Goal: Information Seeking & Learning: Learn about a topic

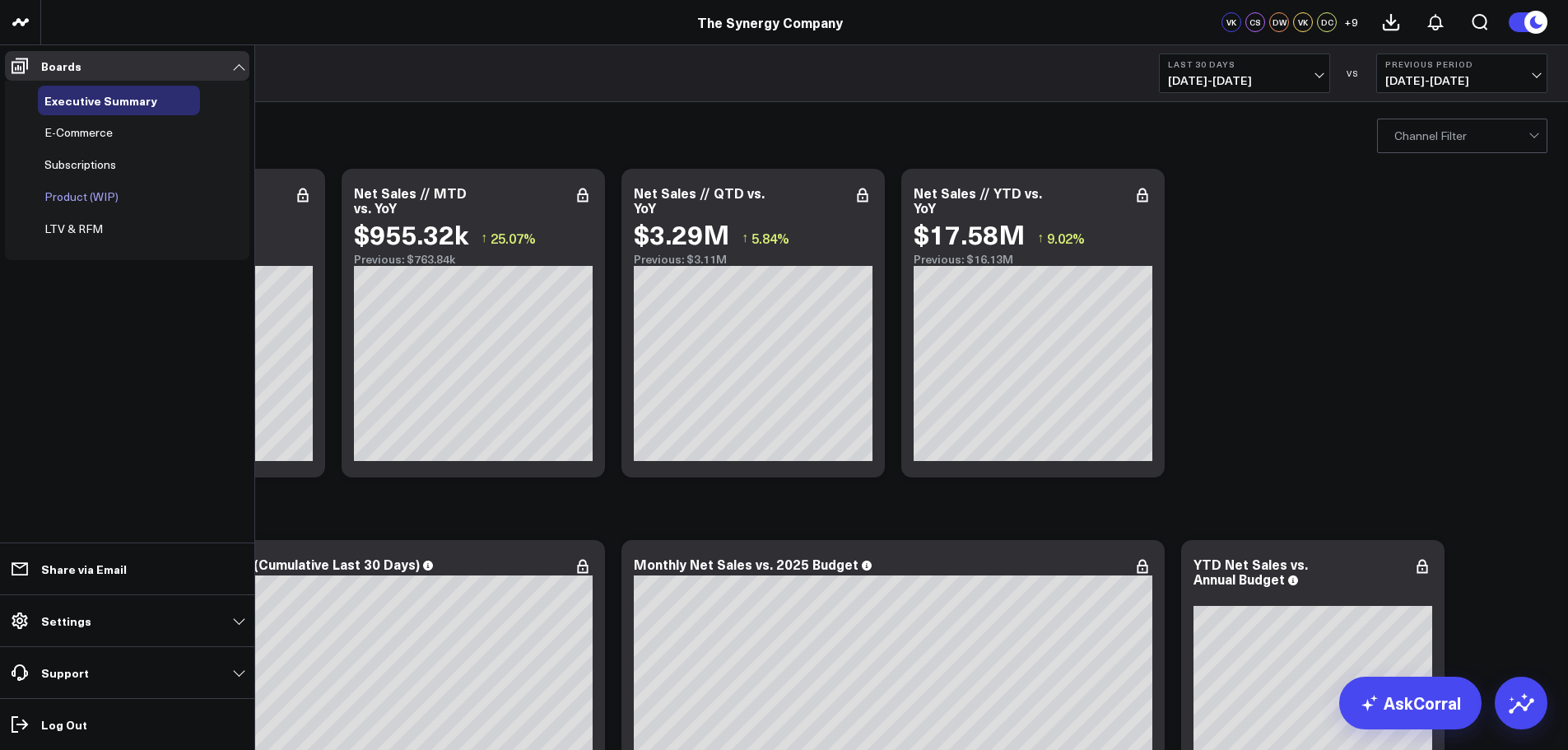
click at [76, 197] on span "Product (WIP)" at bounding box center [81, 195] width 74 height 15
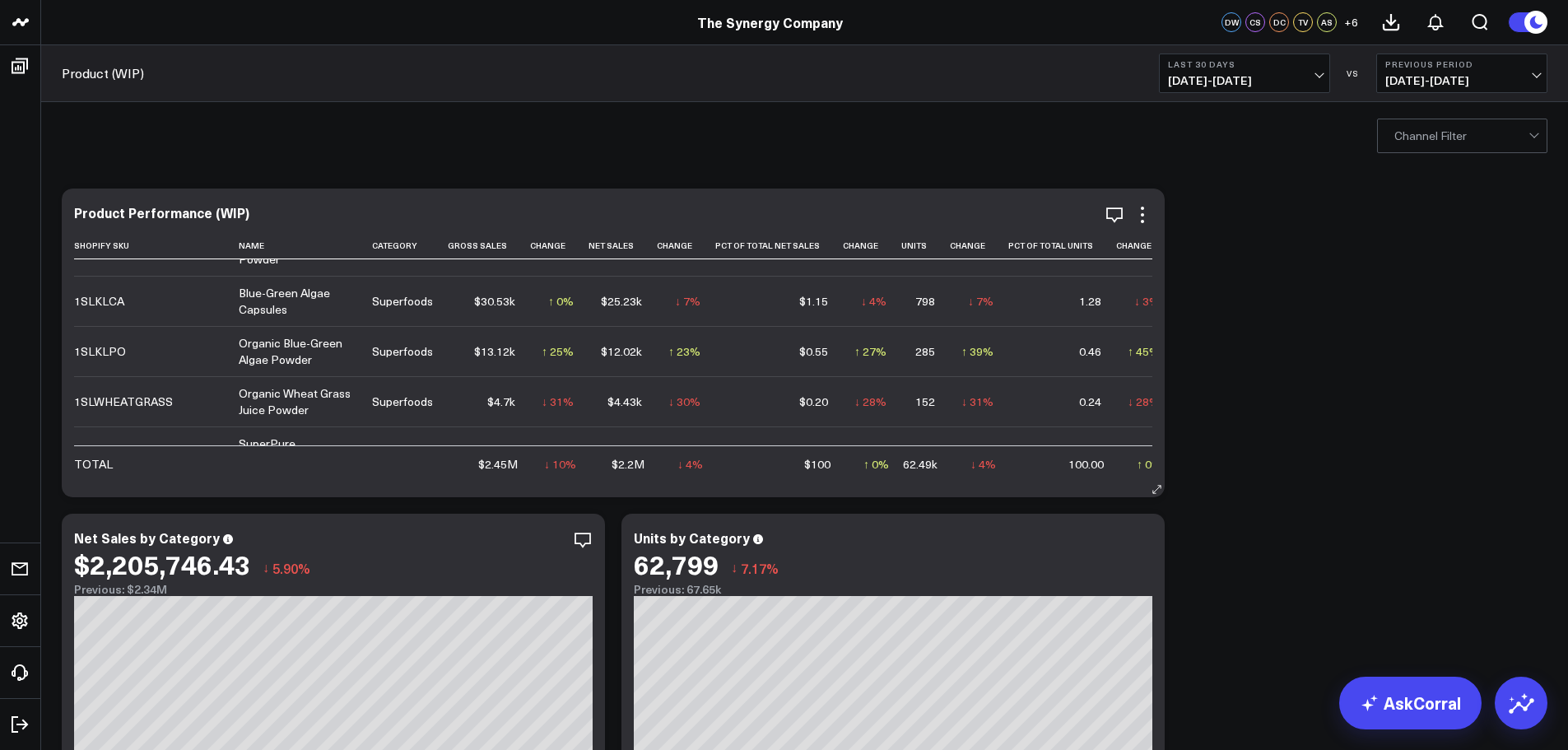
scroll to position [988, 0]
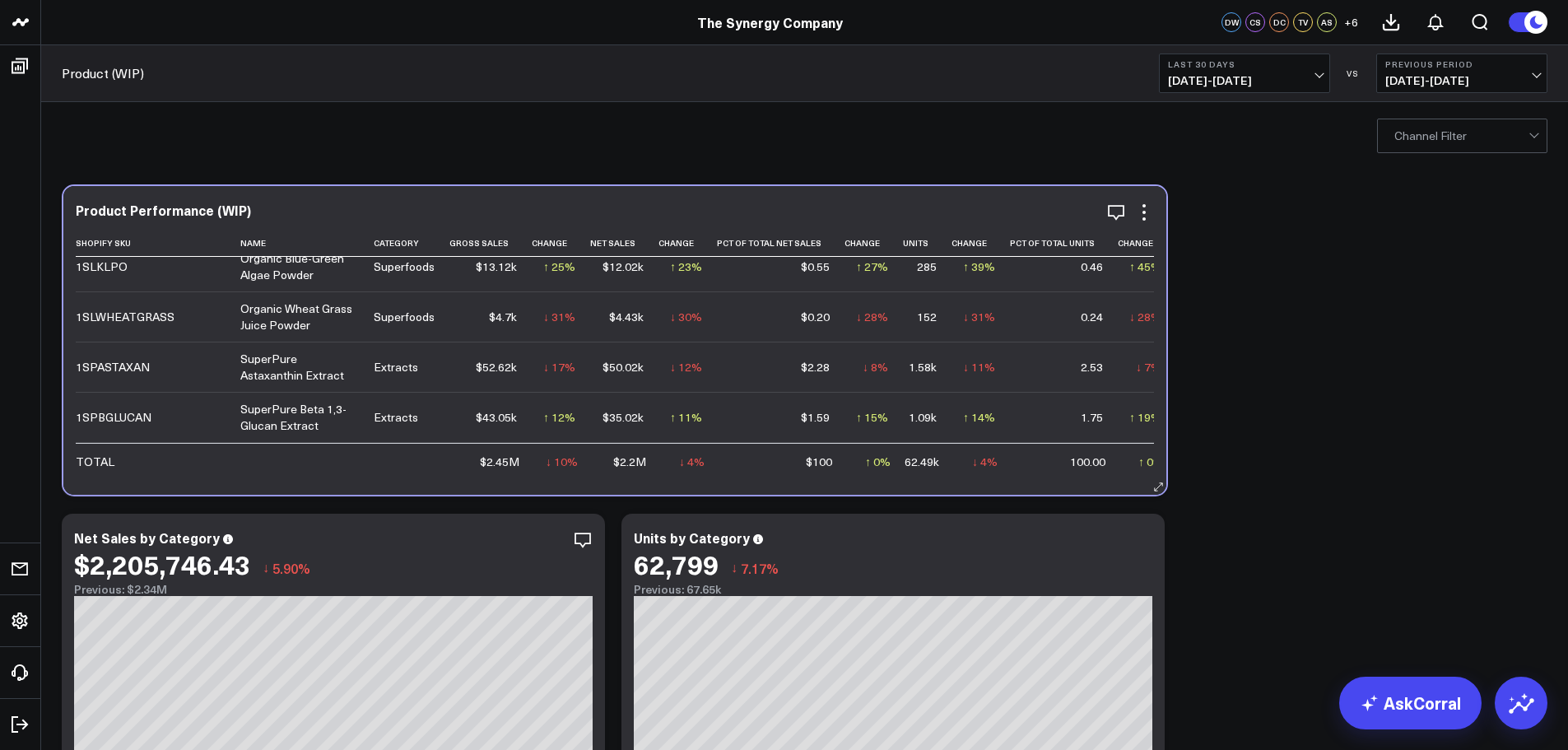
click at [738, 483] on div "Product Performance (WIP) Shopify Sku Name Category Gross Sales Change Net Sale…" at bounding box center [614, 340] width 1103 height 309
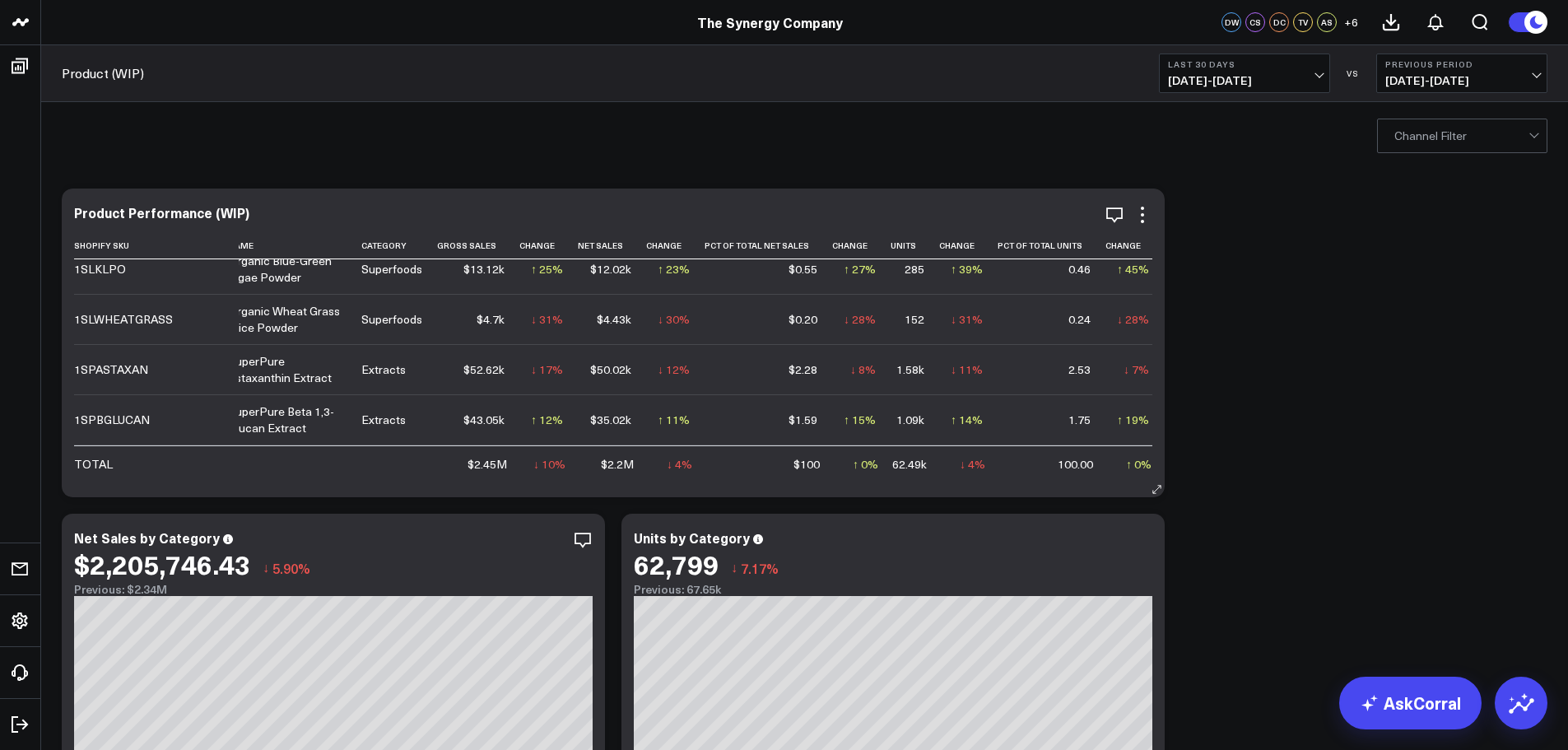
click at [1154, 491] on icon at bounding box center [1157, 490] width 13 height 13
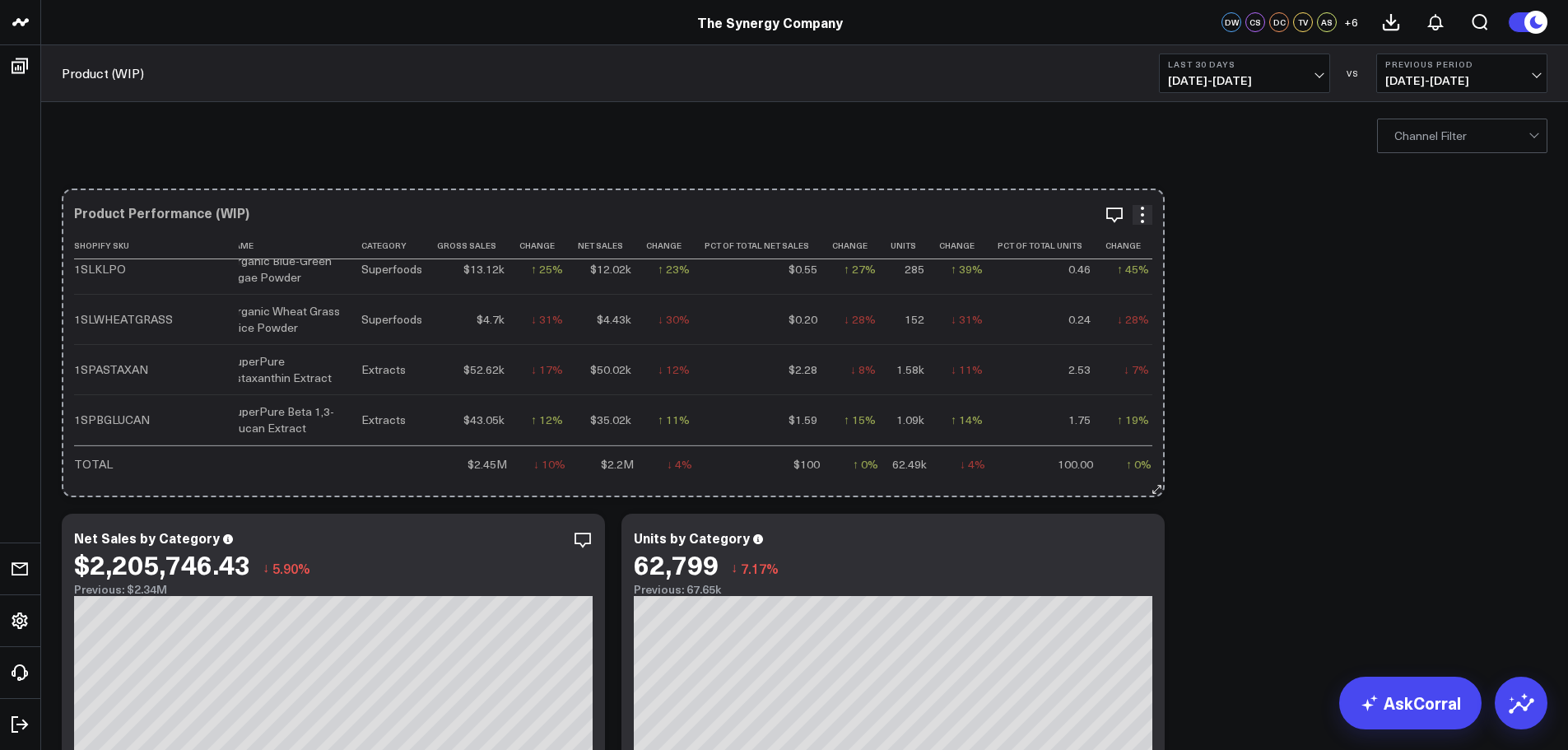
click at [1158, 490] on icon at bounding box center [1157, 490] width 13 height 13
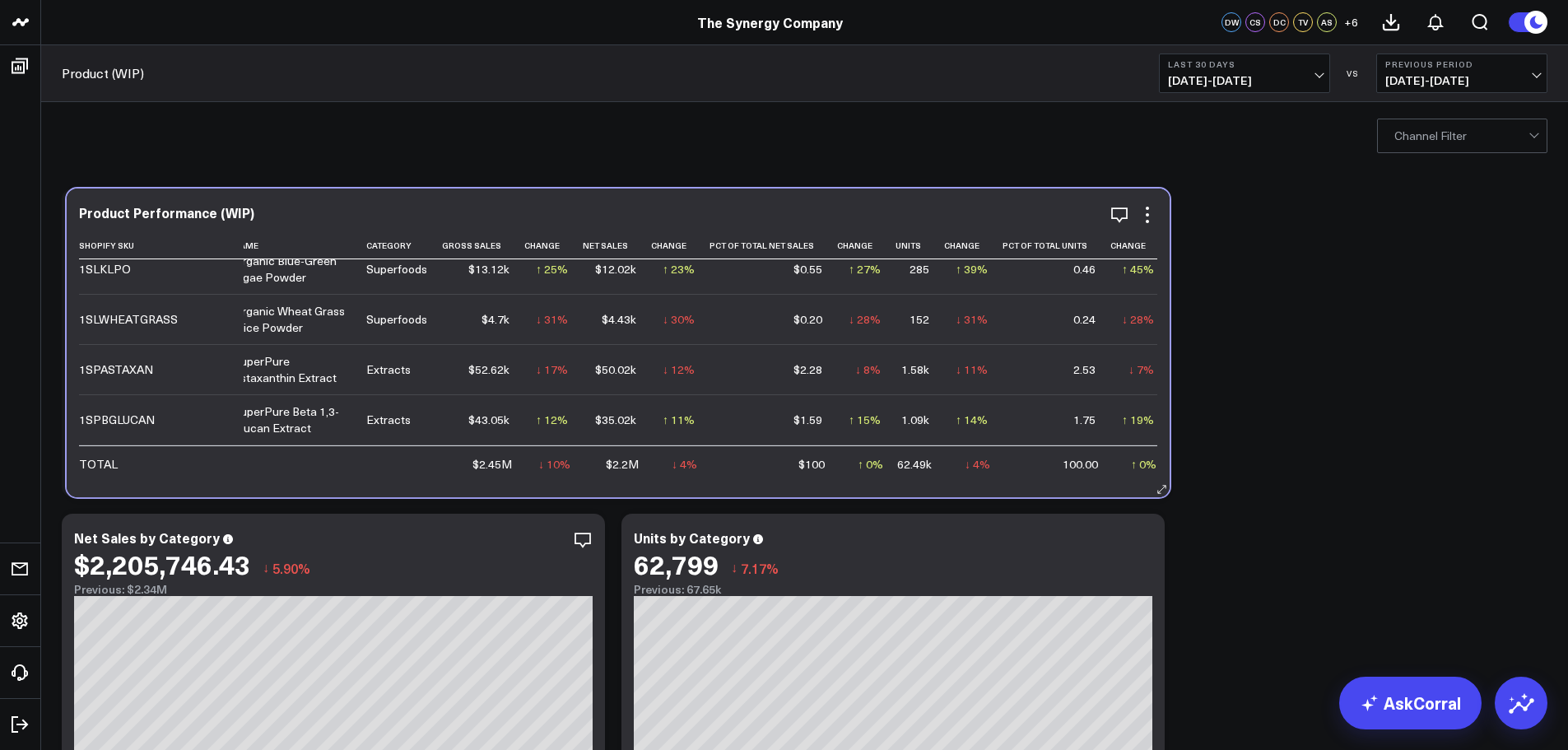
click at [896, 143] on td "691" at bounding box center [920, 118] width 49 height 50
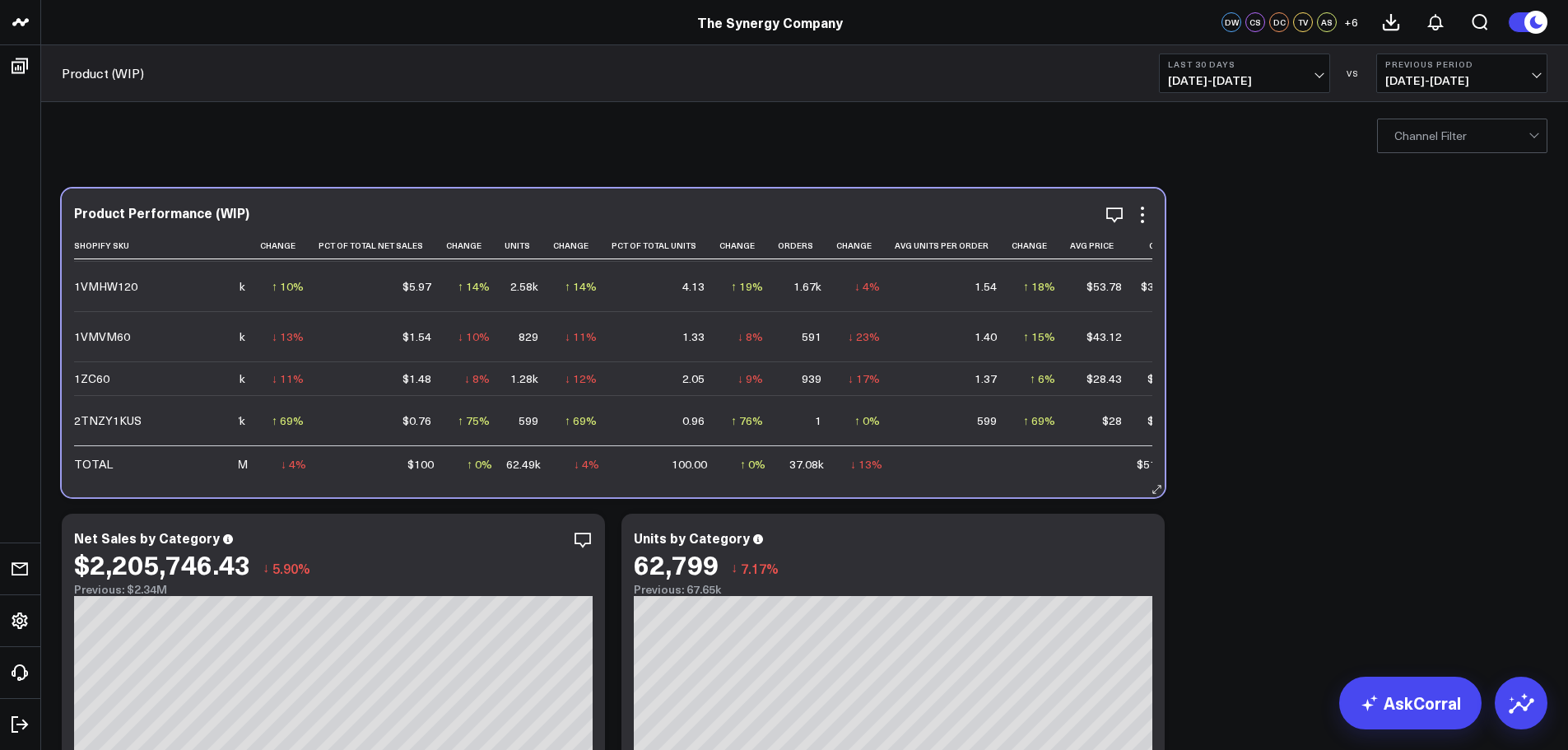
scroll to position [2140, 437]
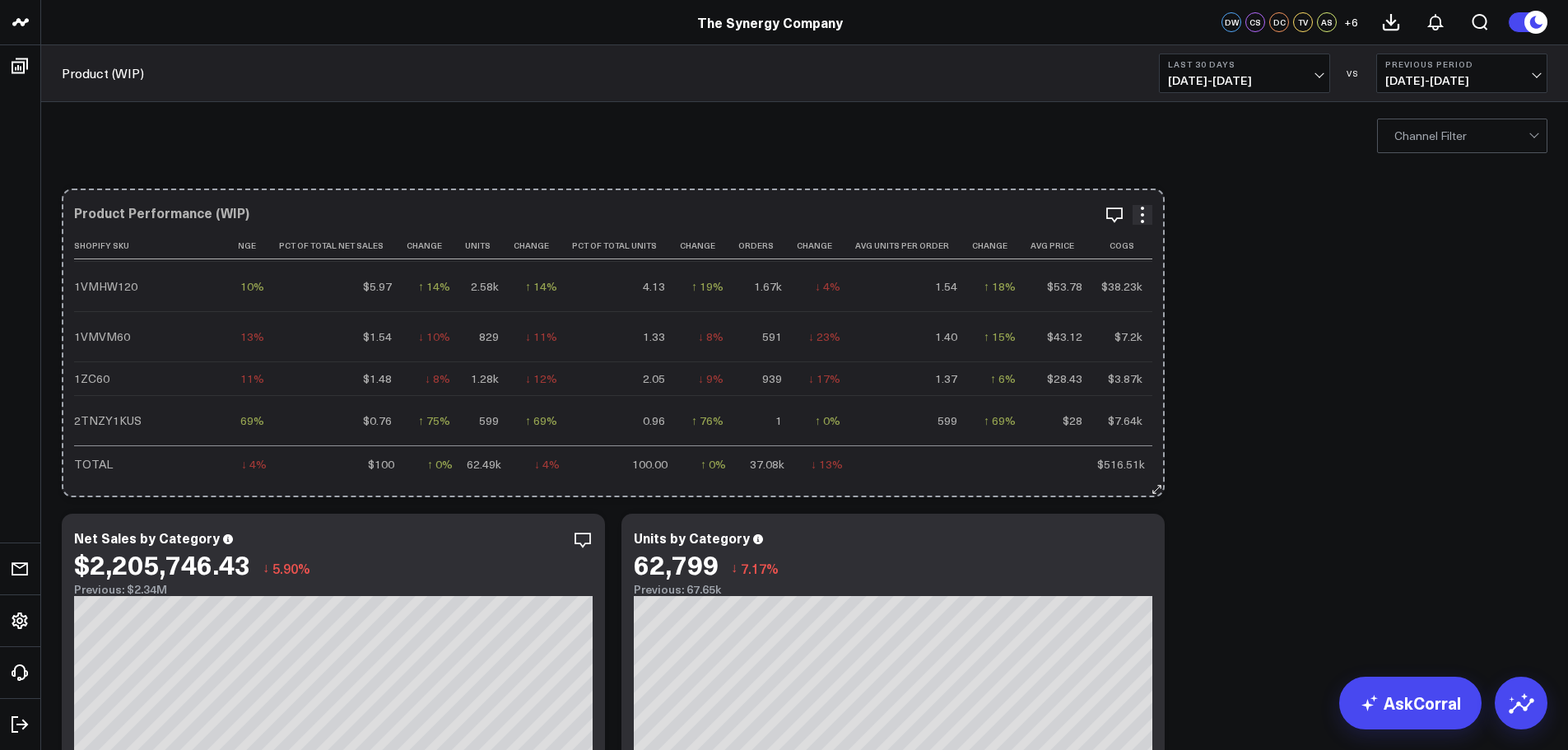
click at [1159, 489] on icon at bounding box center [1157, 490] width 13 height 13
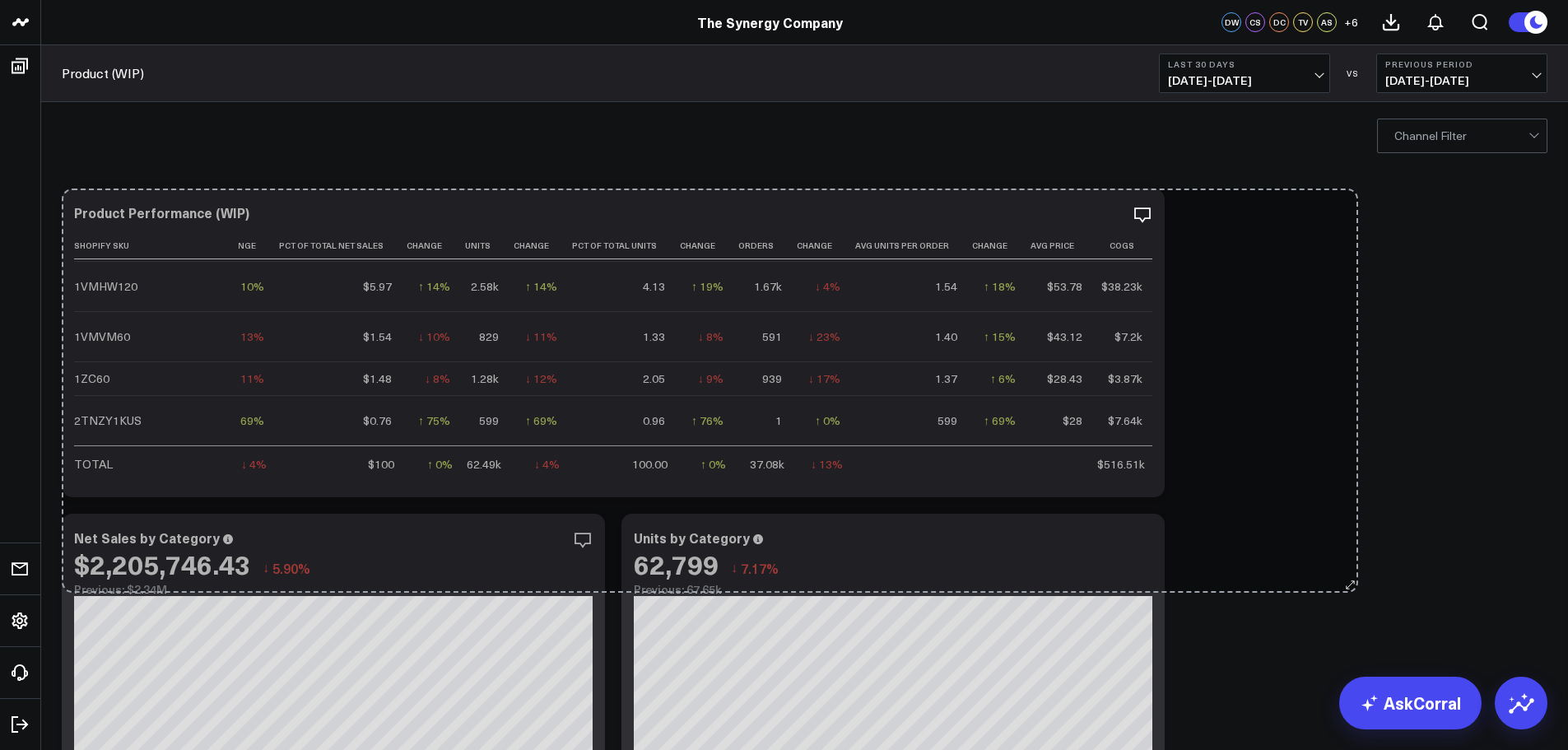
scroll to position [2140, 267]
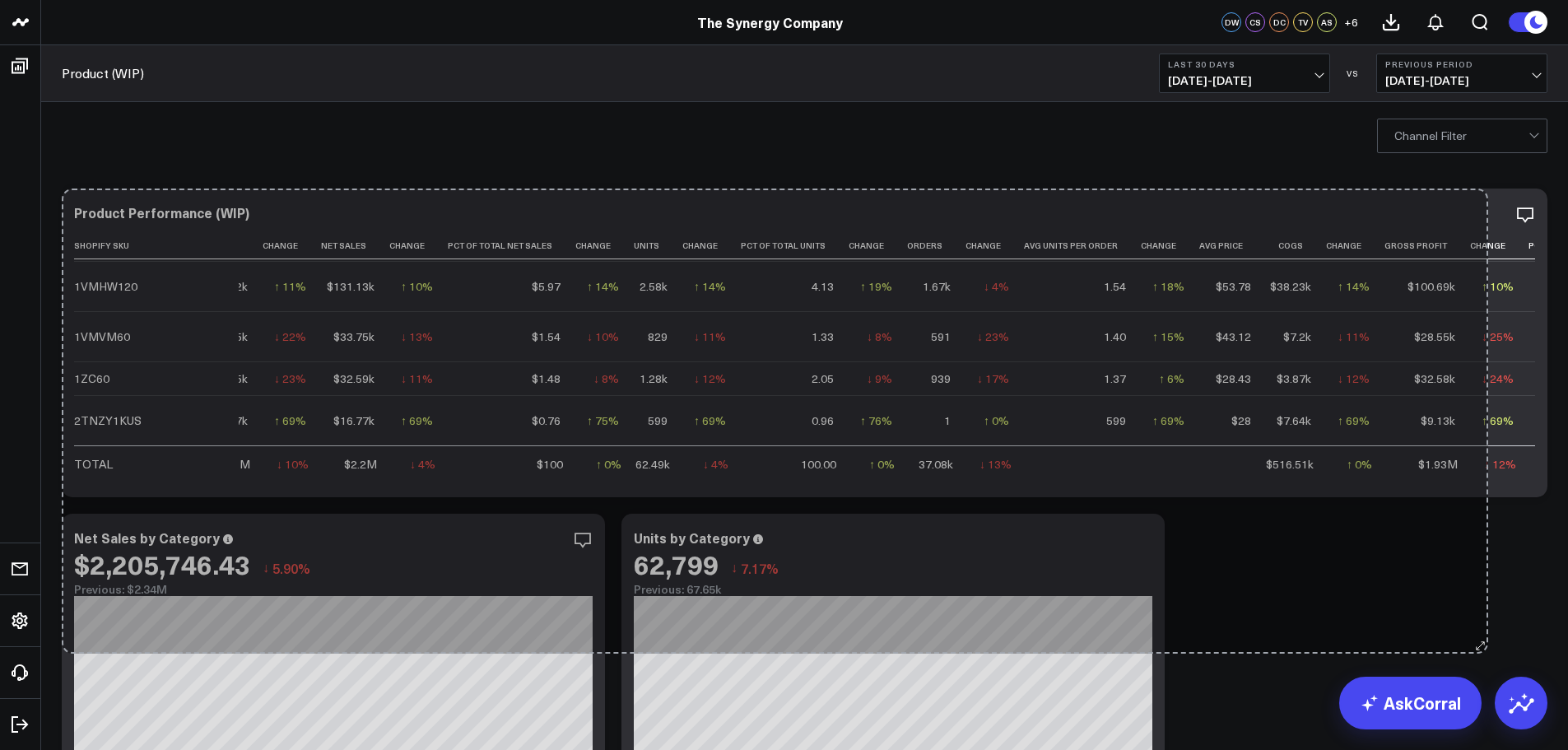
drag, startPoint x: 1159, startPoint y: 491, endPoint x: 1483, endPoint y: 647, distance: 359.6
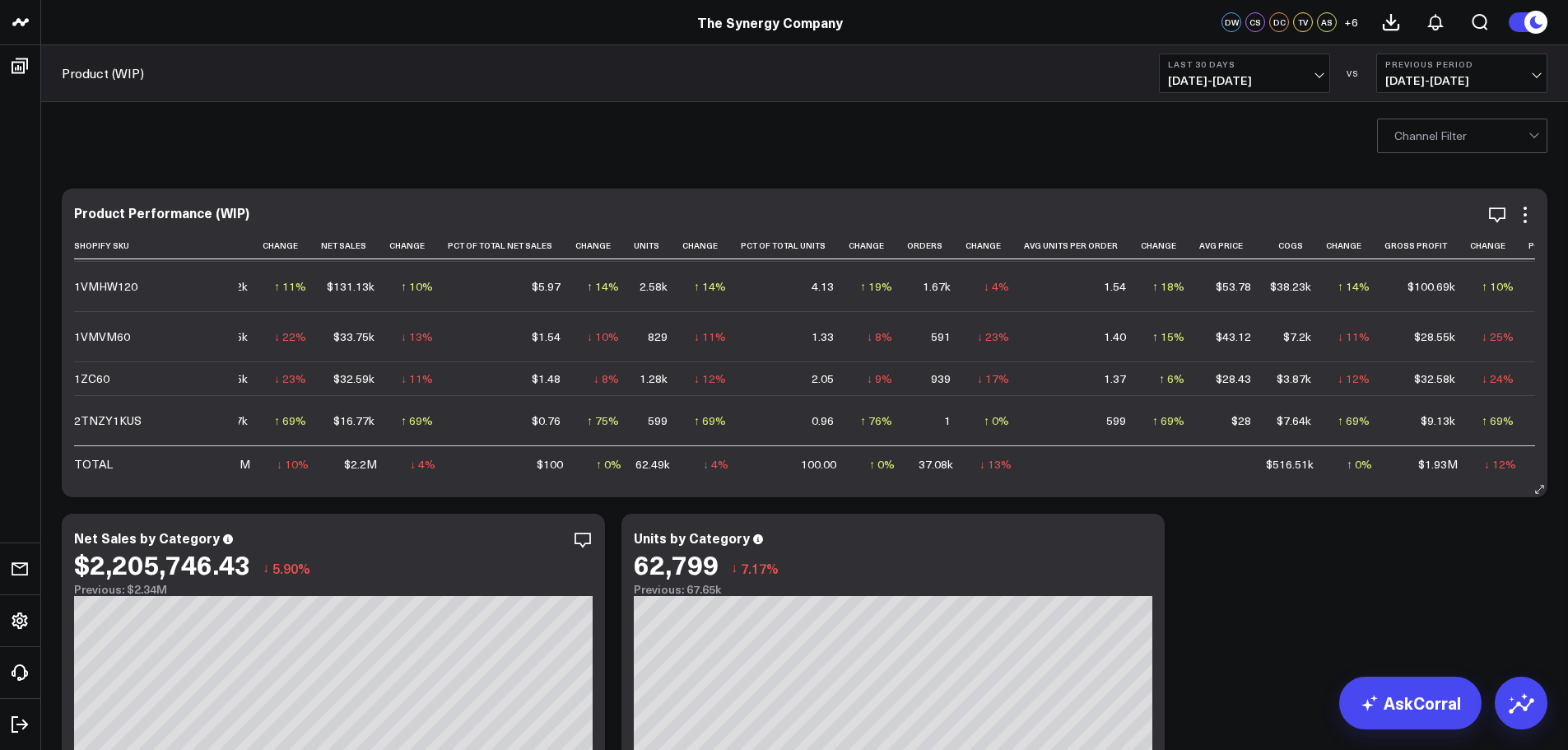
scroll to position [2388, 267]
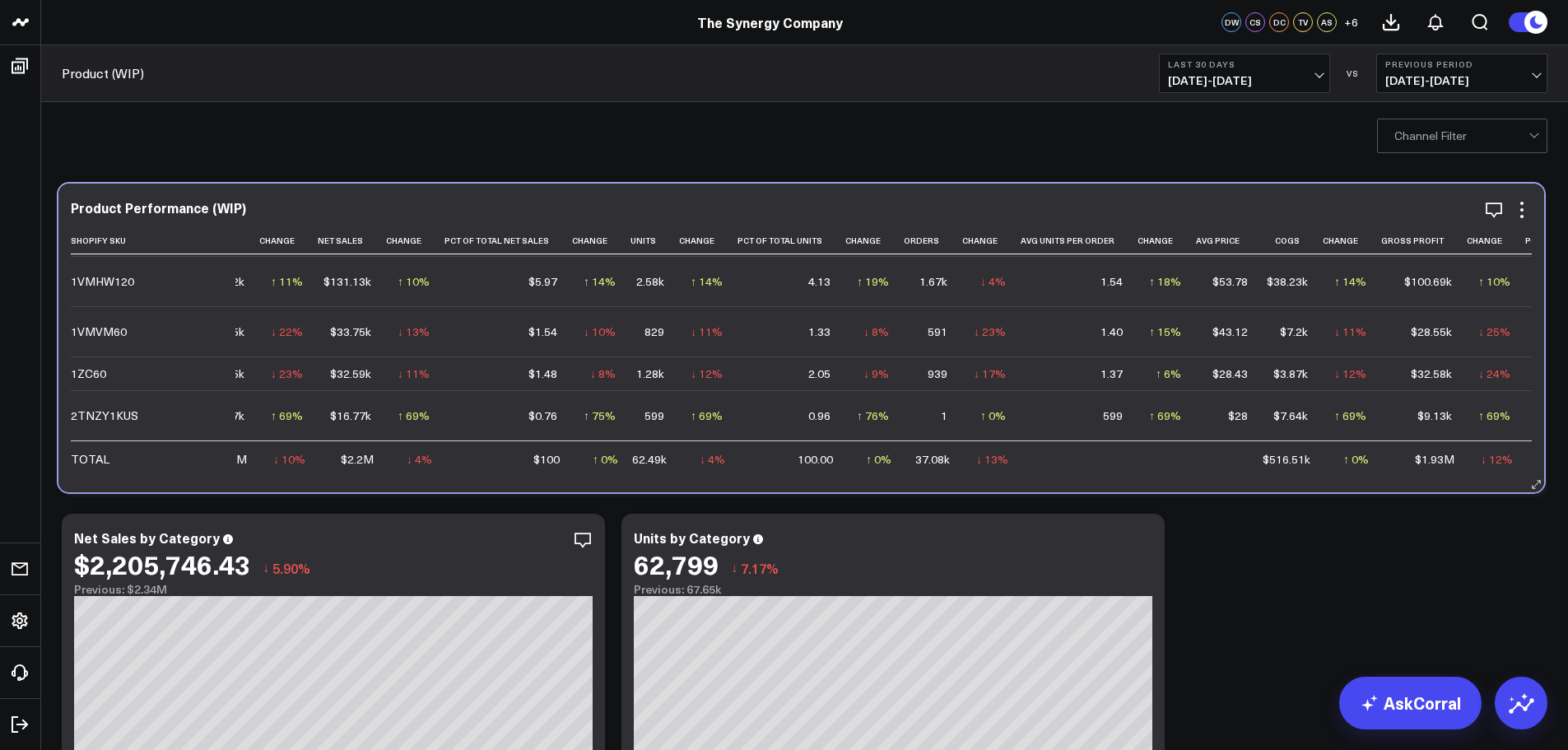
click at [936, 476] on div "Product Performance (WIP) Shopify Sku Name Category Gross Sales Change Net Sale…" at bounding box center [801, 338] width 1485 height 309
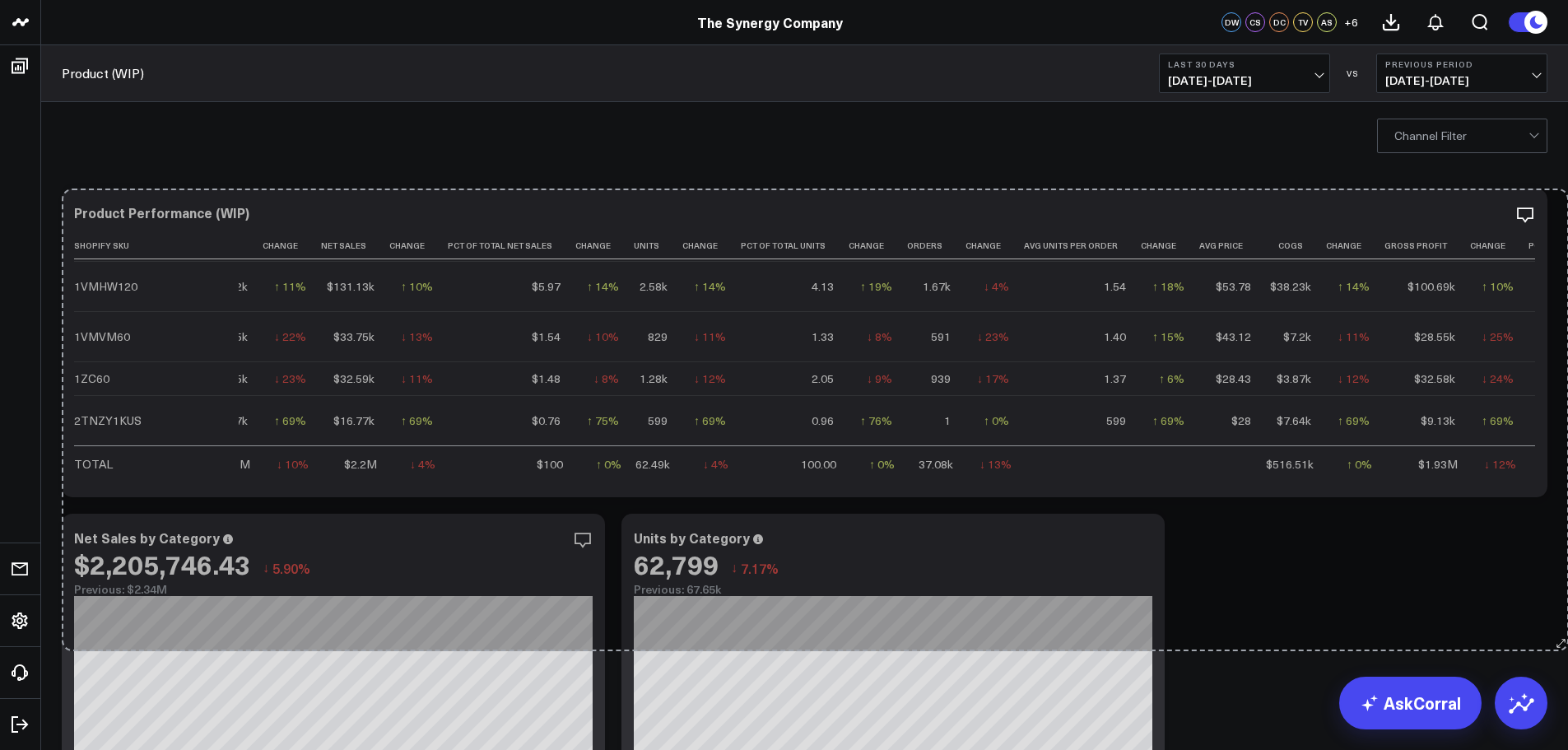
drag, startPoint x: 1542, startPoint y: 494, endPoint x: 1564, endPoint y: 653, distance: 160.5
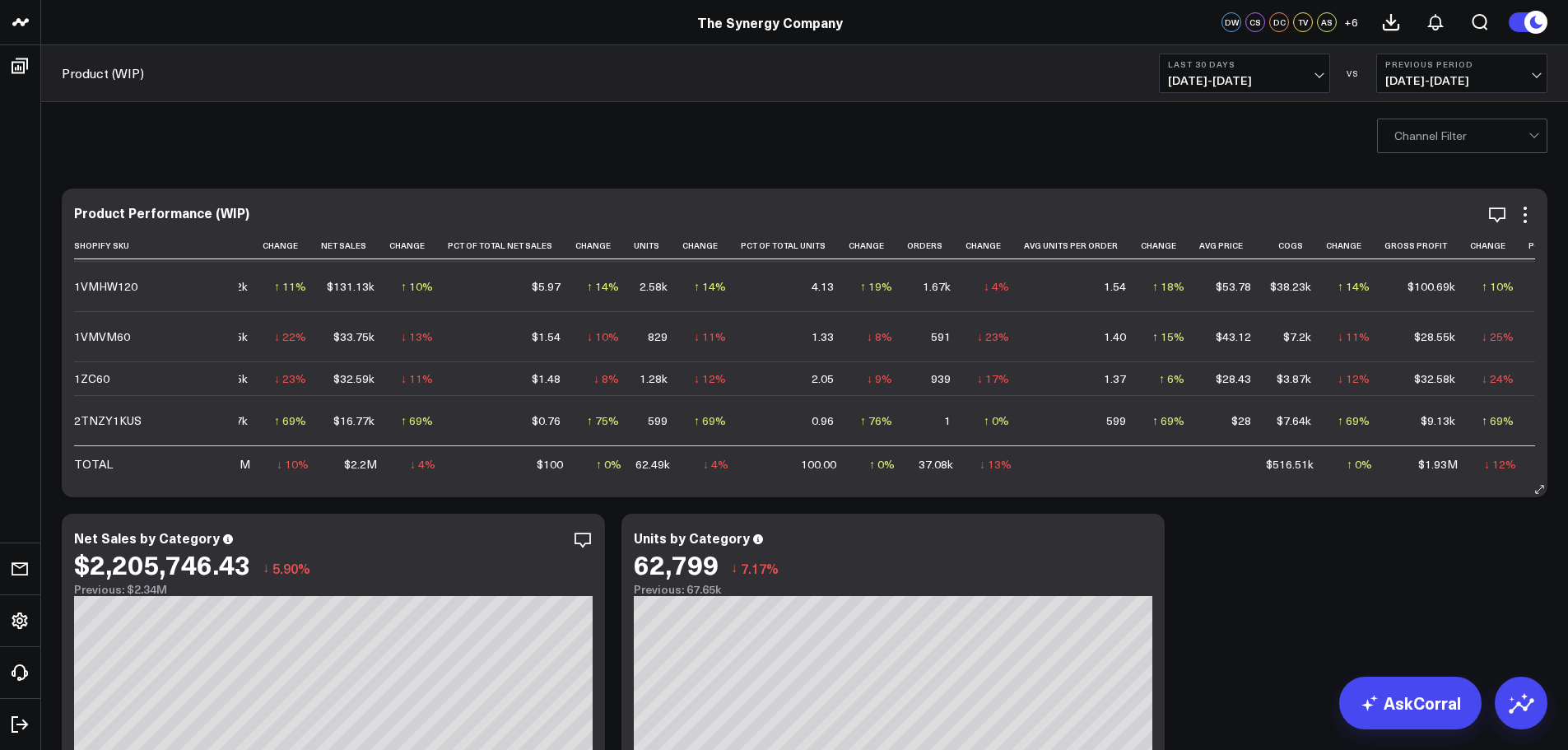
scroll to position [2129, 267]
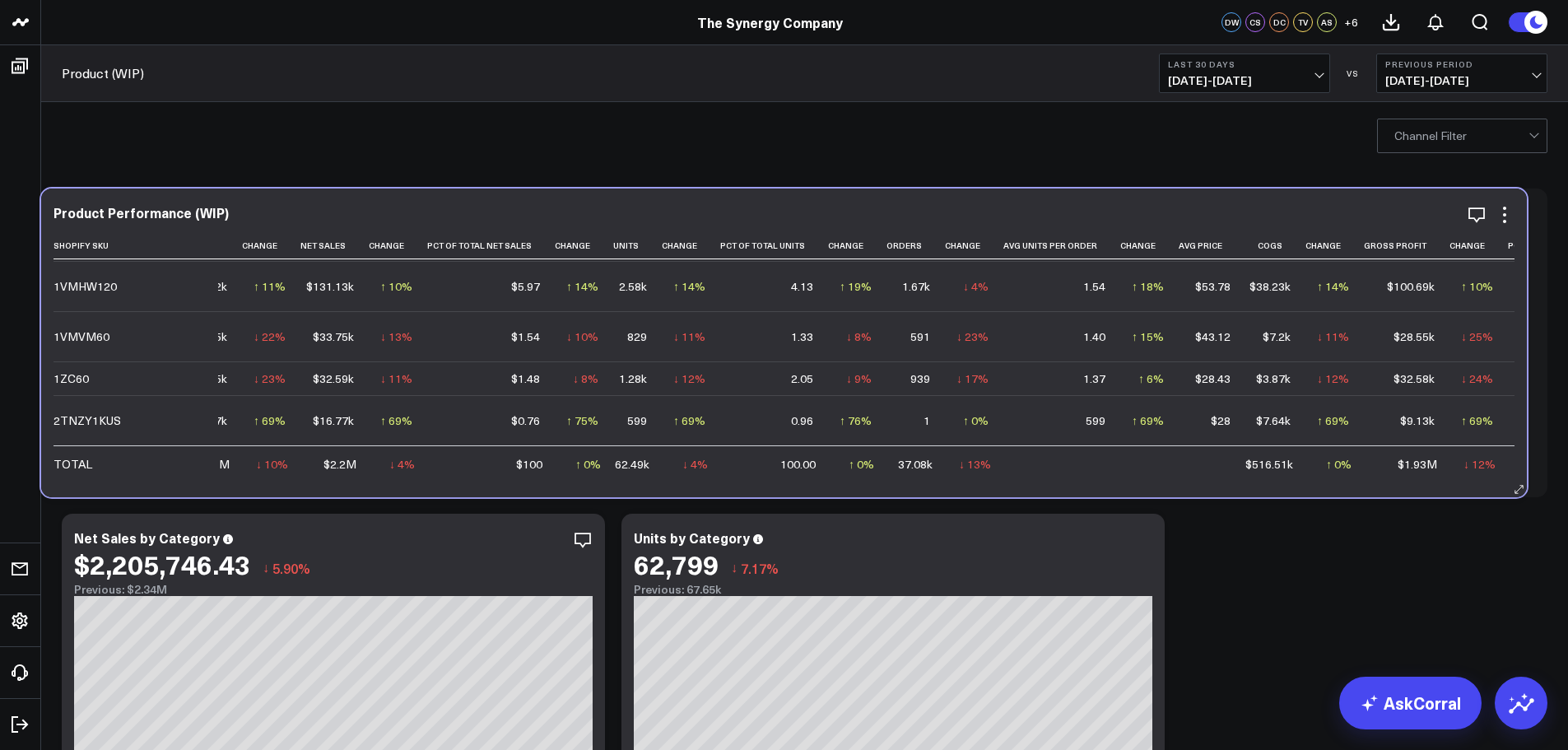
drag, startPoint x: 843, startPoint y: 481, endPoint x: 822, endPoint y: 481, distance: 21.0
click at [822, 481] on div "Product Performance (WIP) Shopify Sku Name Category Gross Sales Change Net Sale…" at bounding box center [784, 342] width 1485 height 309
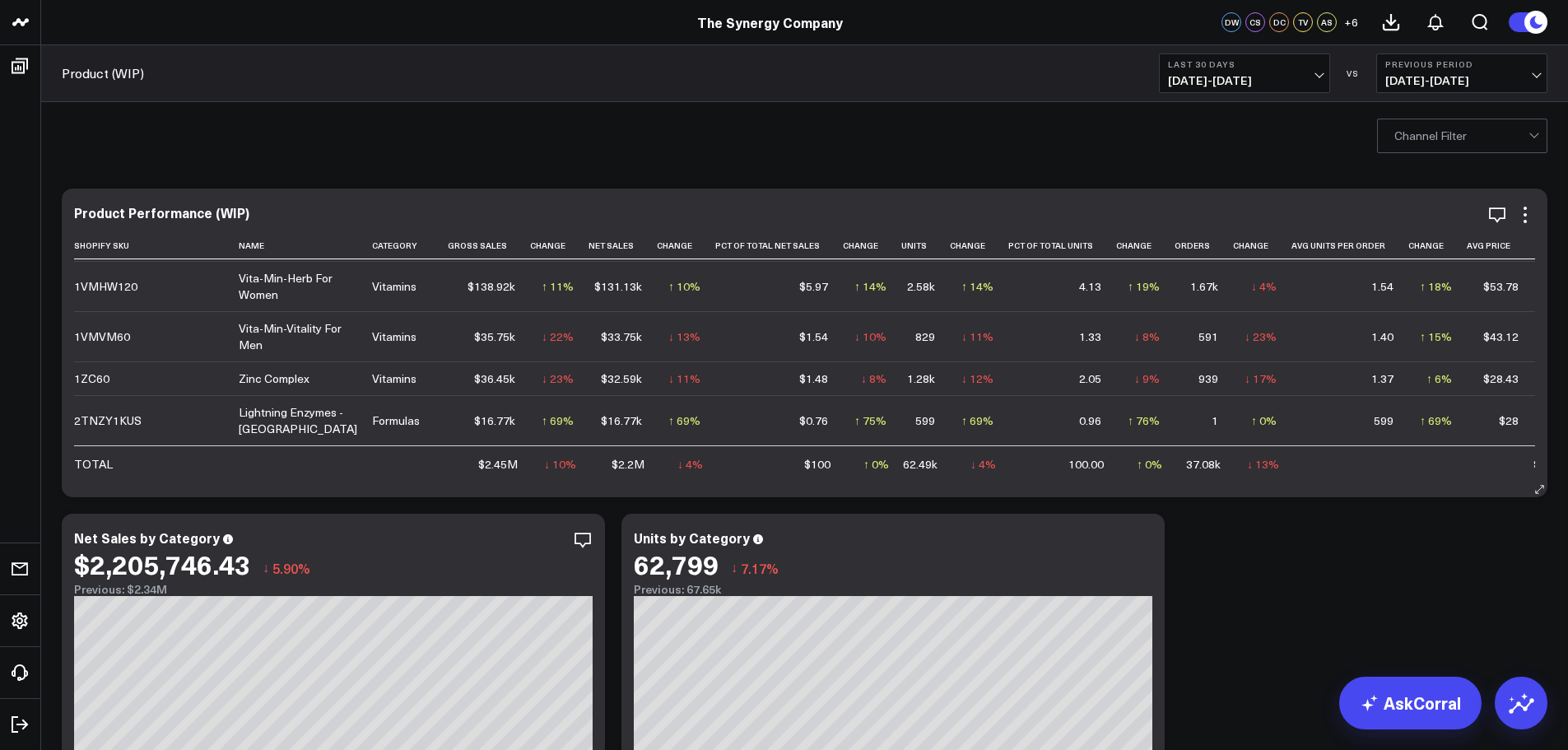
scroll to position [2129, 0]
